Goal: Information Seeking & Learning: Learn about a topic

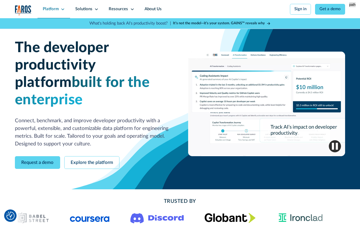
click at [62, 10] on icon at bounding box center [63, 9] width 4 height 4
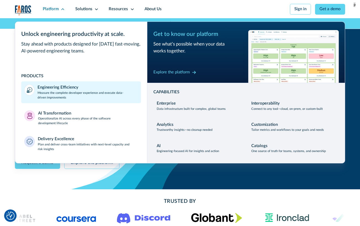
click at [52, 93] on p "Measure the complete developer experience and execute data-driven improvements" at bounding box center [88, 95] width 100 height 9
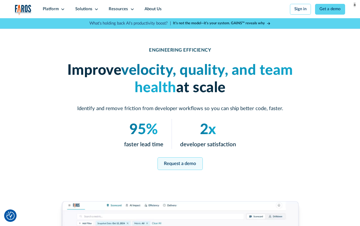
click at [174, 169] on link "Request a demo" at bounding box center [180, 163] width 45 height 13
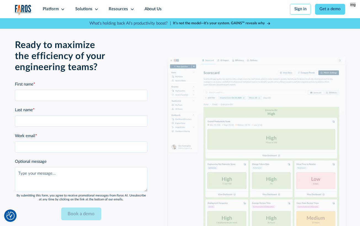
scroll to position [1141, 0]
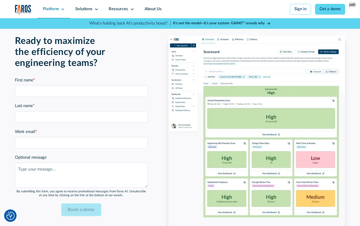
click at [63, 9] on icon at bounding box center [63, 10] width 3 height 2
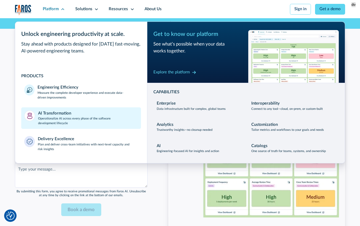
click at [74, 114] on div "AI Transformation Operationalize AI across every phase of the software developm…" at bounding box center [88, 117] width 100 height 15
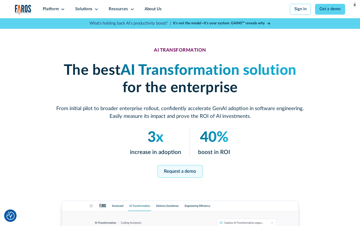
click at [183, 174] on link "Request a demo" at bounding box center [180, 171] width 45 height 13
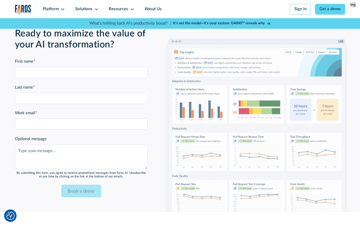
scroll to position [1272, 0]
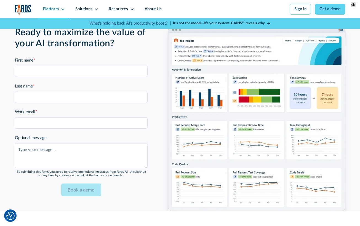
click at [61, 7] on div "Platform" at bounding box center [54, 9] width 33 height 18
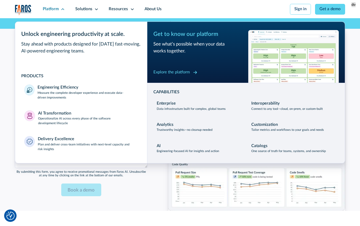
click at [176, 72] on div "Explore the platform" at bounding box center [171, 72] width 36 height 6
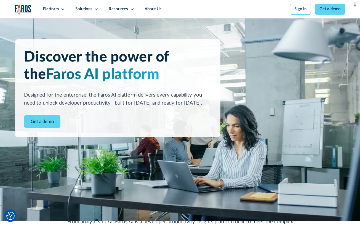
click at [32, 128] on link "Get a demo" at bounding box center [42, 121] width 36 height 13
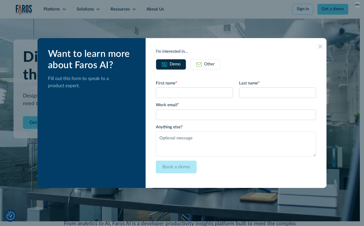
click at [211, 67] on div "Other" at bounding box center [209, 64] width 10 height 6
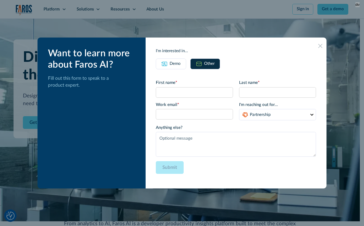
click at [181, 64] on div "Demo" at bounding box center [175, 64] width 11 height 6
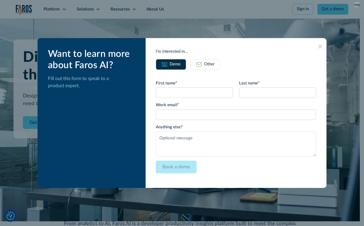
click at [318, 47] on icon at bounding box center [320, 46] width 4 height 4
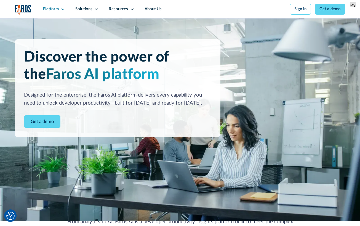
click at [61, 11] on icon at bounding box center [63, 9] width 4 height 4
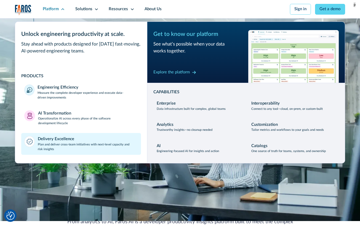
click at [77, 147] on p "Plan and deliver cross-team initiatives with next-level capacity and risk insig…" at bounding box center [88, 146] width 100 height 9
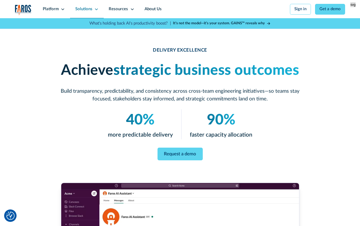
click at [96, 8] on icon at bounding box center [96, 9] width 4 height 4
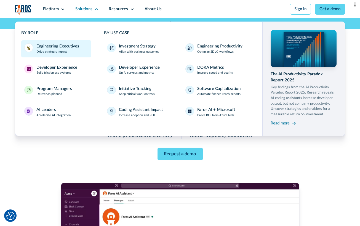
click at [54, 55] on link "Engineering Executives Drive strategic impact" at bounding box center [56, 48] width 70 height 17
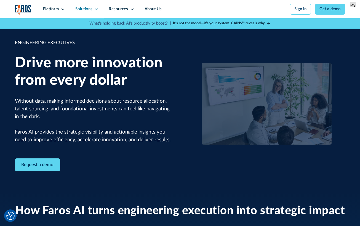
click at [96, 10] on icon at bounding box center [96, 9] width 4 height 4
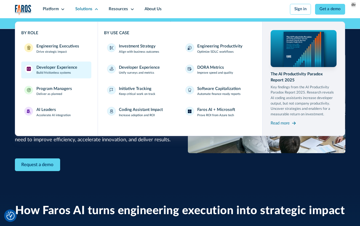
click at [61, 66] on div "Developer Experience" at bounding box center [56, 68] width 41 height 6
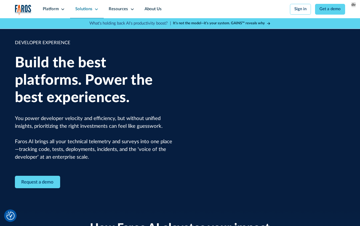
click at [96, 11] on div "Solutions" at bounding box center [87, 9] width 34 height 18
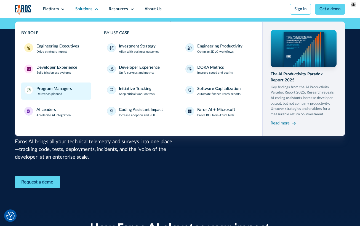
click at [65, 93] on div "Program Managers Deliver as planned" at bounding box center [54, 91] width 36 height 11
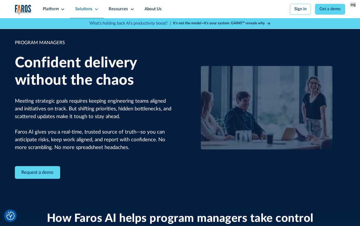
click at [95, 9] on icon at bounding box center [96, 10] width 3 height 2
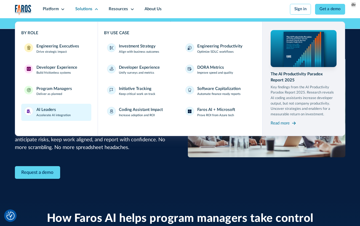
click at [58, 112] on div "AI Leaders Accelerate AI integration" at bounding box center [53, 112] width 34 height 11
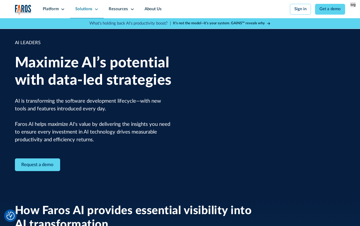
click at [95, 8] on icon at bounding box center [96, 9] width 4 height 4
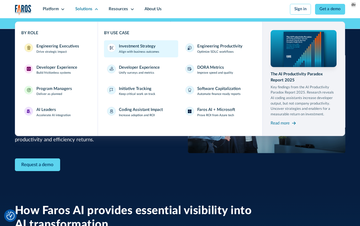
click at [137, 47] on div "Investment Strategy" at bounding box center [137, 46] width 37 height 6
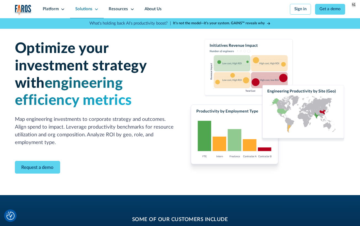
click at [96, 10] on icon at bounding box center [96, 9] width 4 height 4
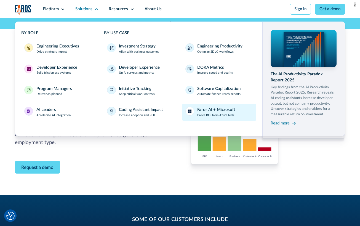
click at [220, 115] on p "Prove ROI from Azure tech" at bounding box center [215, 115] width 37 height 5
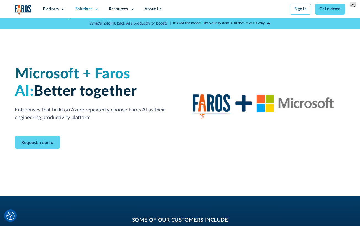
click at [95, 7] on icon at bounding box center [96, 9] width 4 height 4
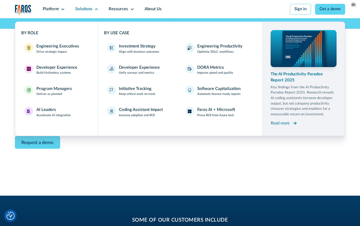
click at [287, 123] on div "Read more" at bounding box center [280, 123] width 19 height 6
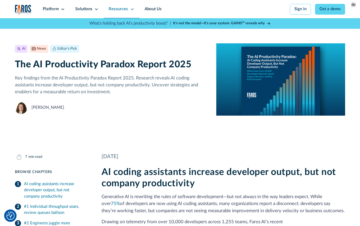
click at [130, 7] on icon at bounding box center [132, 9] width 4 height 4
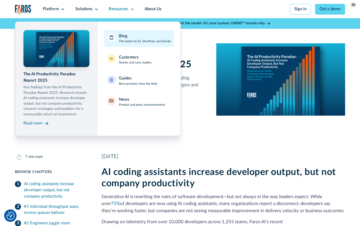
click at [127, 35] on div "Blog The latest on AI, DevProd, and DevEx" at bounding box center [145, 38] width 52 height 11
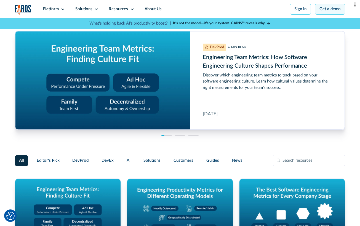
click at [327, 9] on link "Get a demo" at bounding box center [330, 9] width 30 height 11
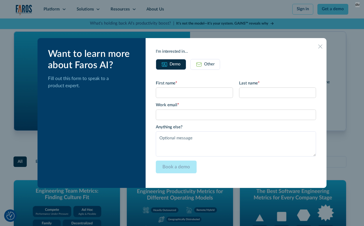
click at [203, 68] on link "Other" at bounding box center [205, 64] width 30 height 11
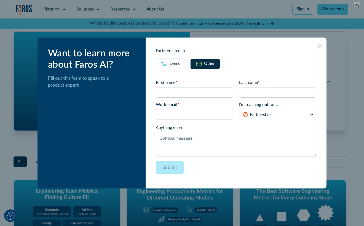
click at [318, 46] on icon at bounding box center [320, 46] width 4 height 4
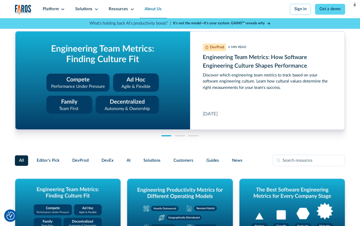
click at [153, 9] on link "About Us" at bounding box center [153, 9] width 27 height 18
